Goal: Information Seeking & Learning: Learn about a topic

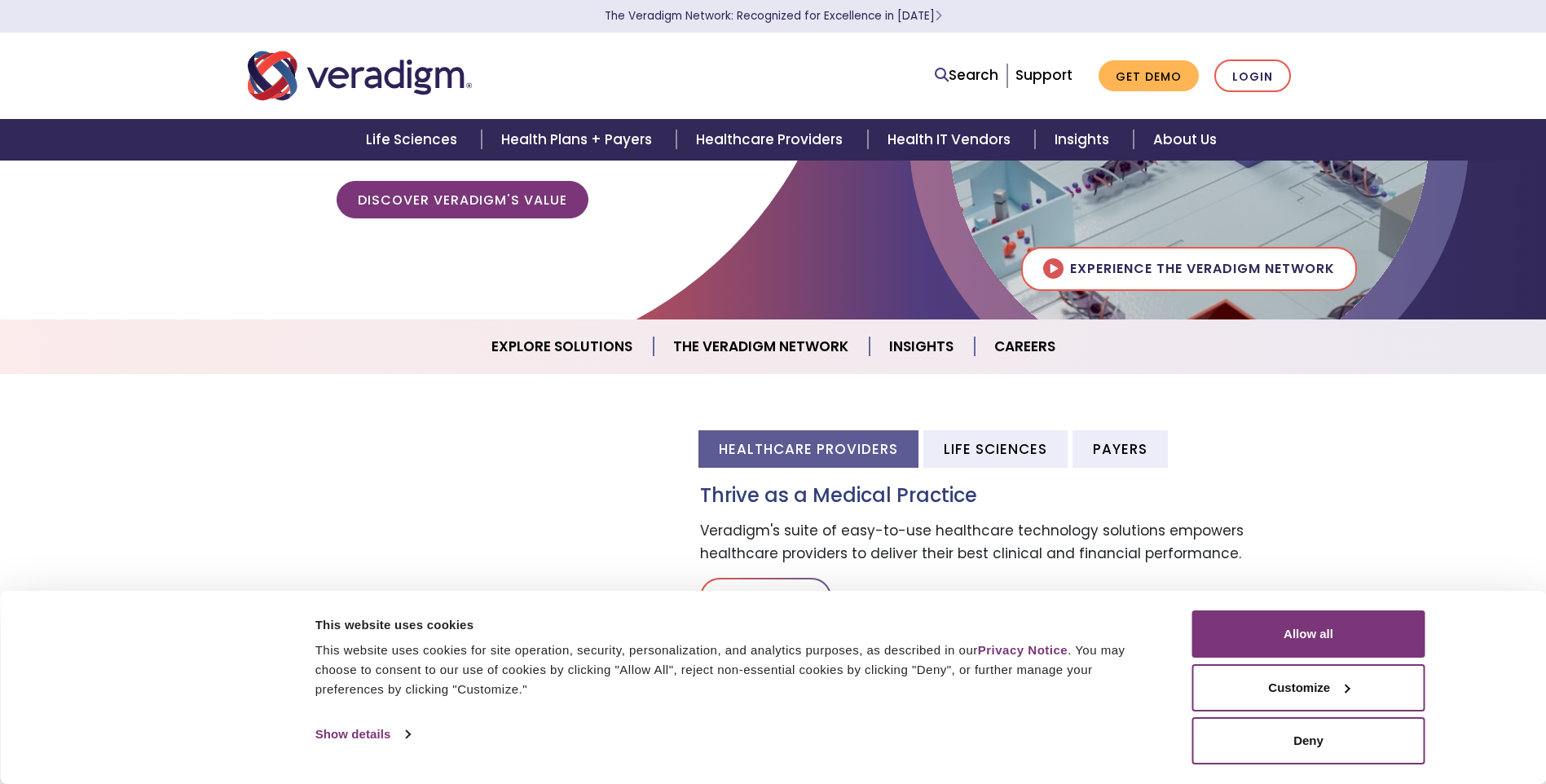
scroll to position [326, 0]
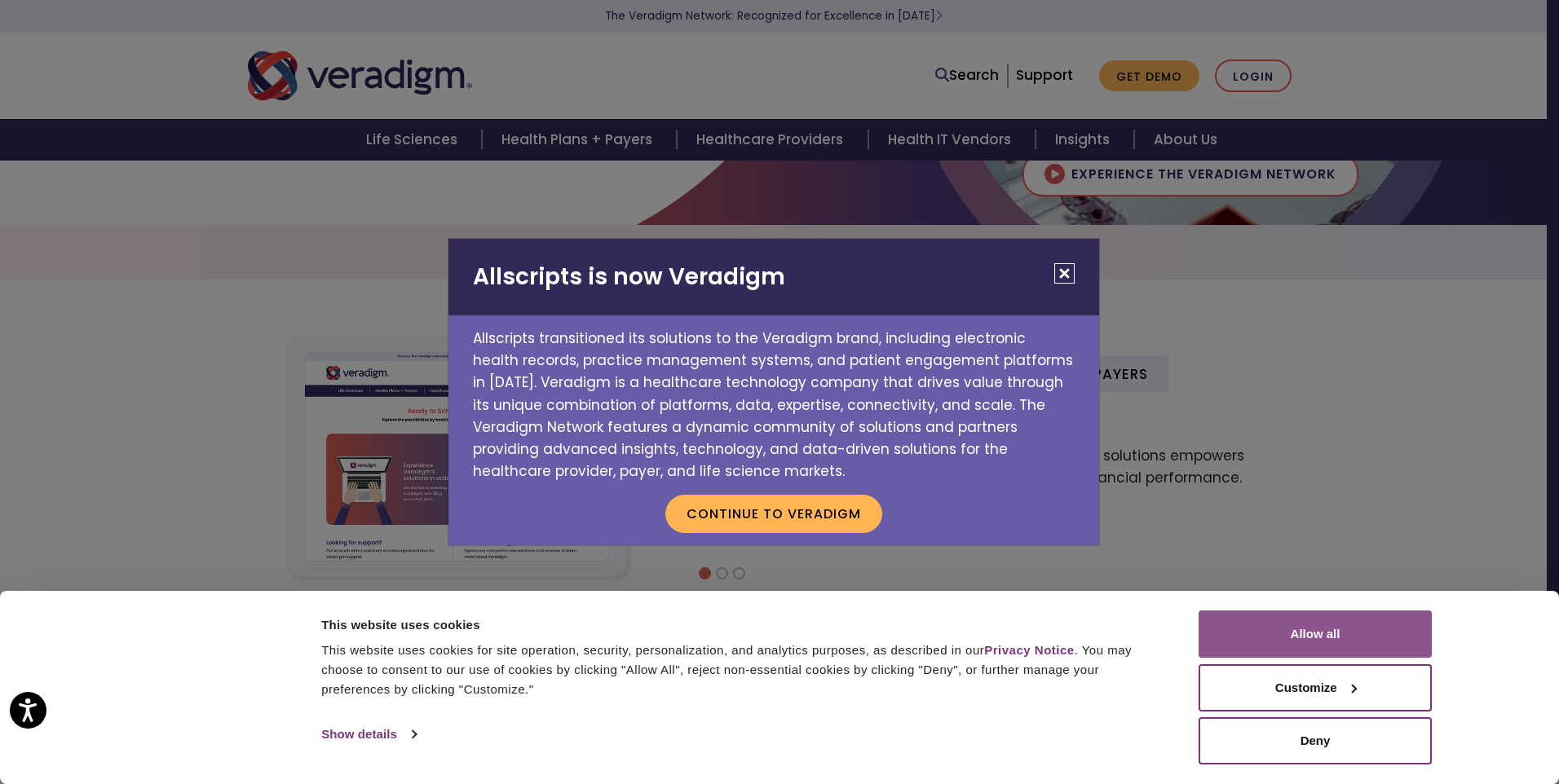
click at [1388, 621] on button "Allow all" at bounding box center [1315, 633] width 233 height 47
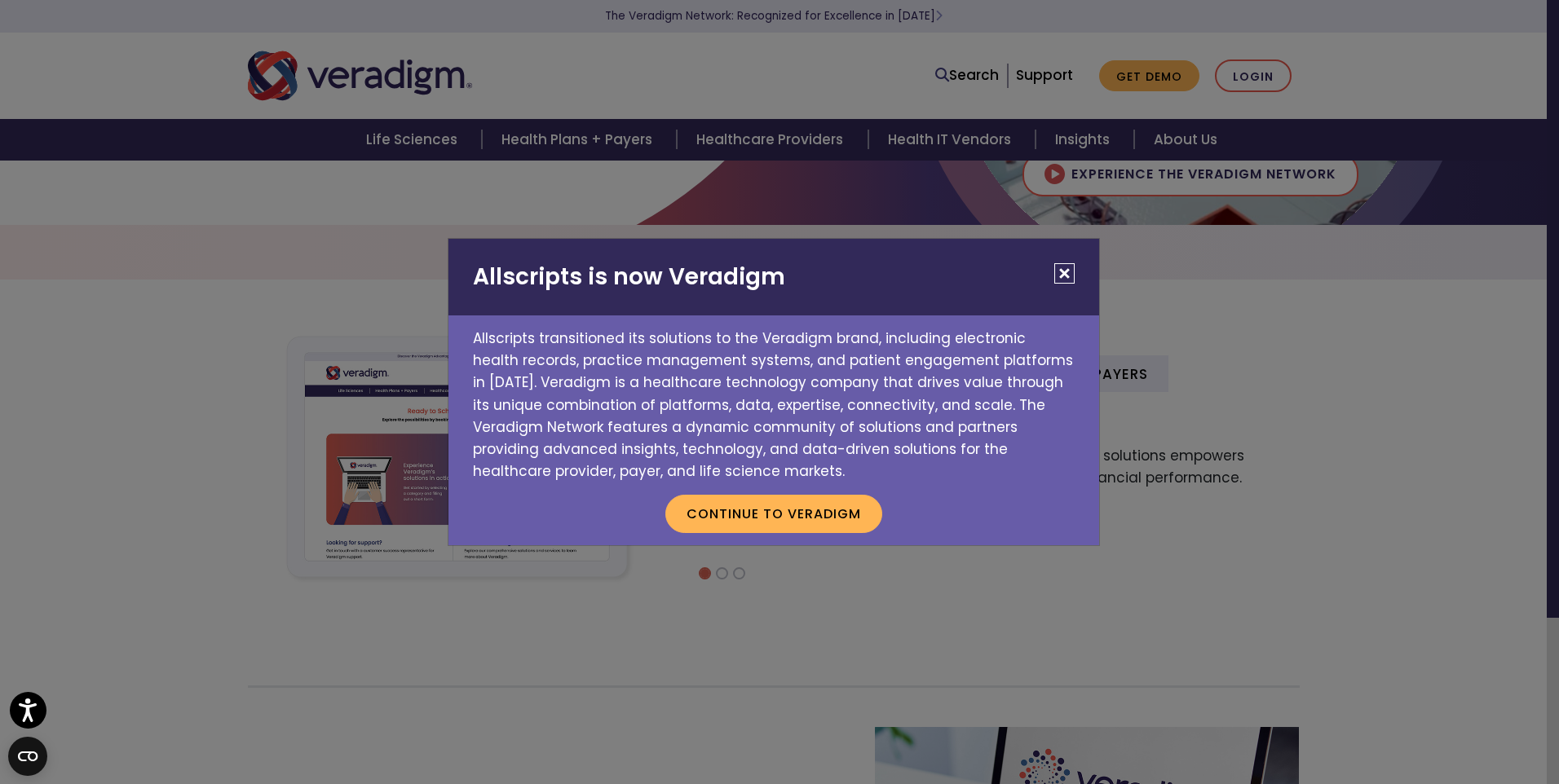
click at [1061, 272] on button "Close" at bounding box center [1064, 273] width 21 height 21
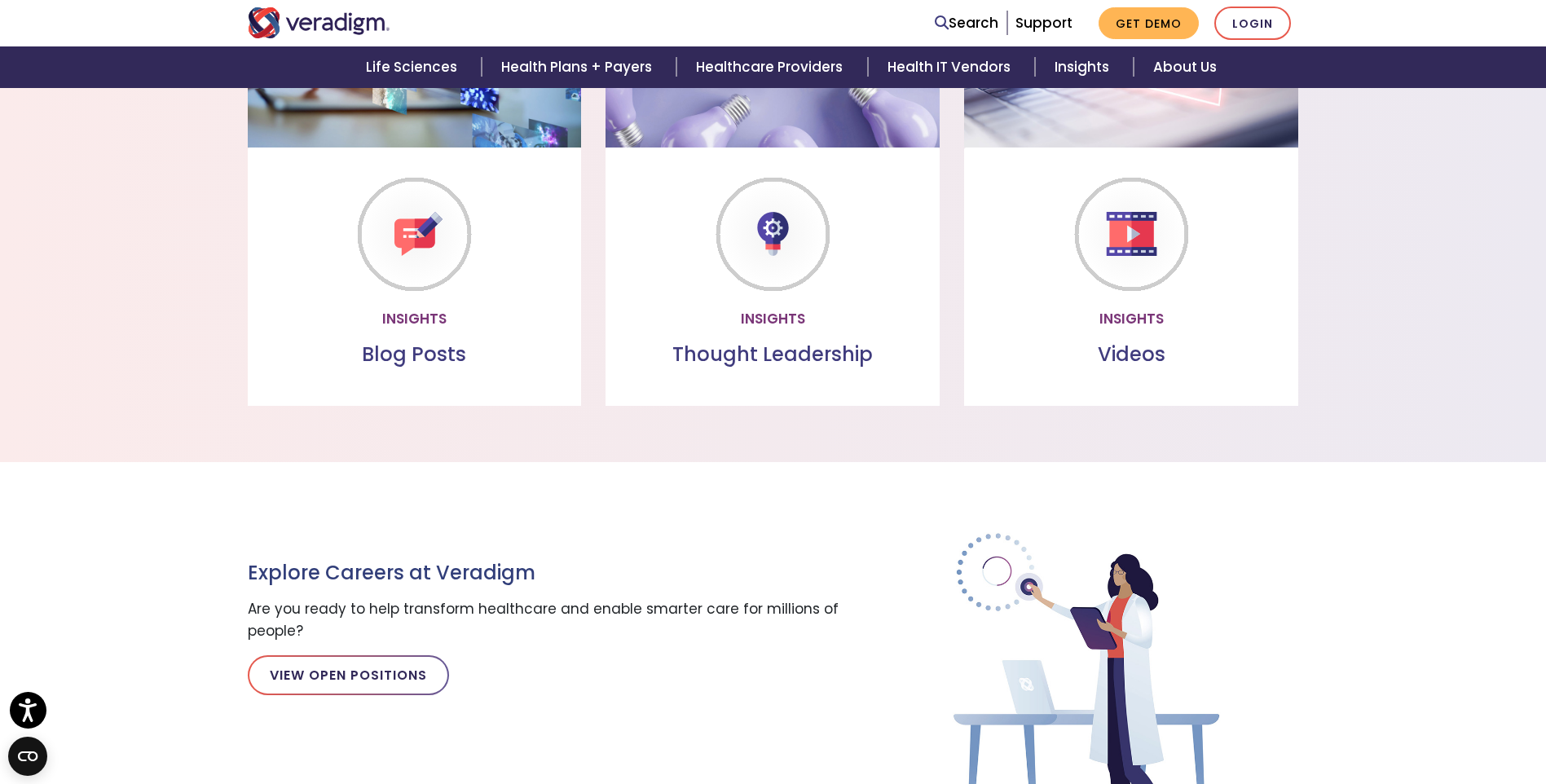
scroll to position [1474, 0]
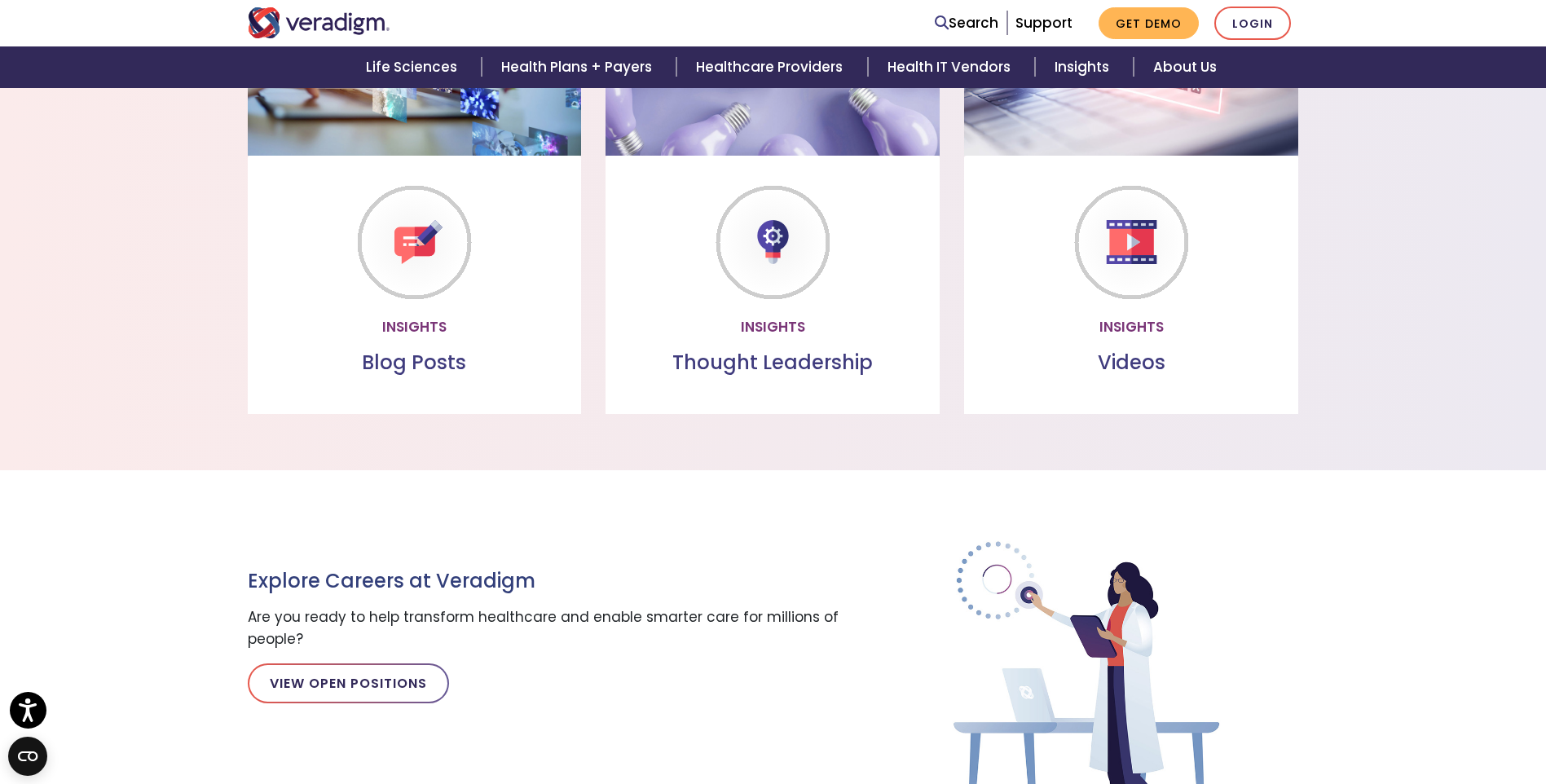
drag, startPoint x: 1065, startPoint y: 411, endPoint x: 999, endPoint y: 411, distance: 66.0
click at [999, 411] on div "Videos Watch our videos to learn more about our offerings Watch more" at bounding box center [1131, 285] width 335 height 258
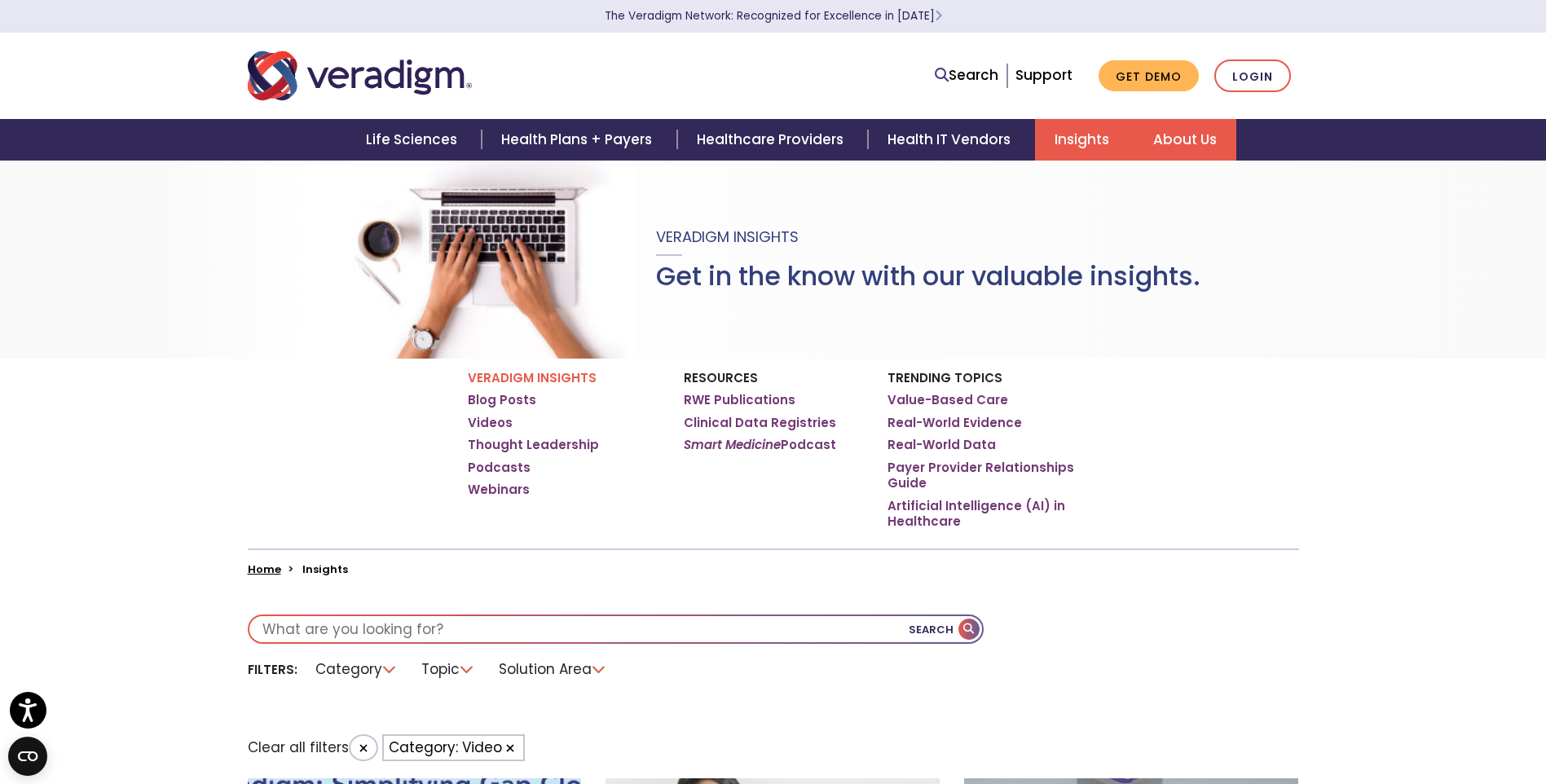
click at [1210, 140] on link "About Us" at bounding box center [1185, 140] width 103 height 41
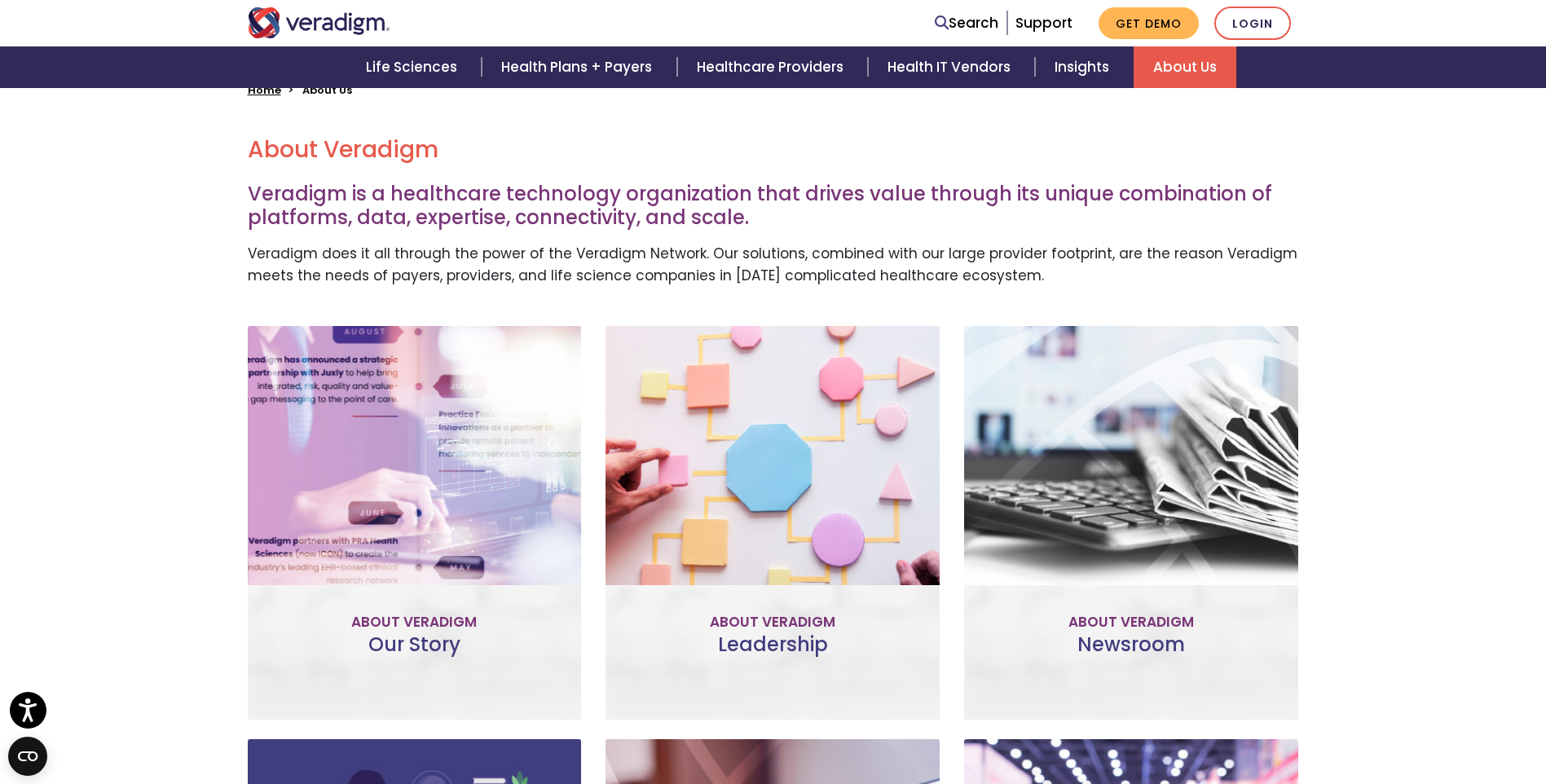
scroll to position [407, 0]
